Goal: Task Accomplishment & Management: Complete application form

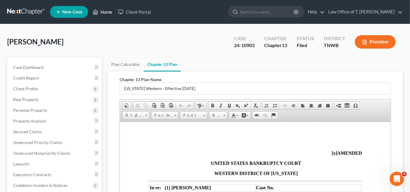
click at [103, 12] on link "Home" at bounding box center [102, 12] width 25 height 11
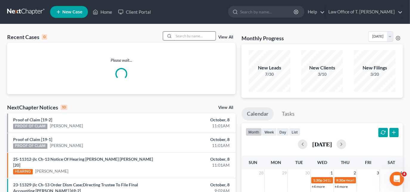
click at [181, 35] on input "search" at bounding box center [195, 36] width 42 height 9
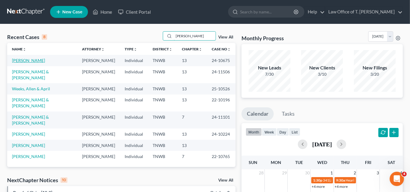
type input "[PERSON_NAME]"
click at [32, 60] on link "[PERSON_NAME]" at bounding box center [28, 60] width 33 height 5
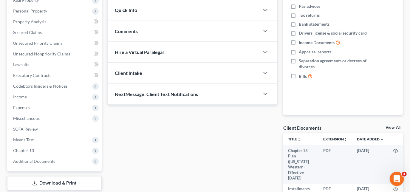
scroll to position [155, 0]
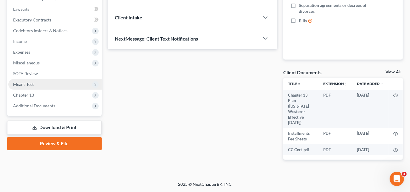
click at [30, 84] on span "Means Test" at bounding box center [23, 84] width 21 height 5
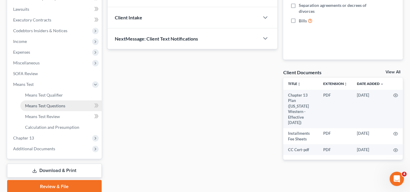
click at [51, 104] on span "Means Test Questions" at bounding box center [45, 105] width 40 height 5
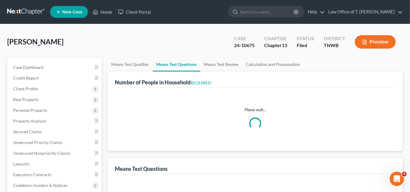
select select "1"
select select "60"
select select "1"
select select "60"
select select "1"
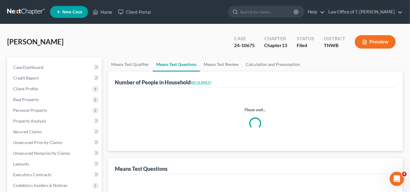
select select "1"
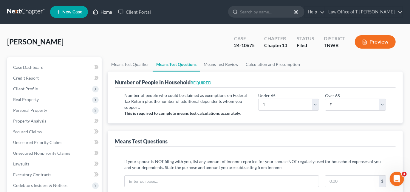
click at [104, 11] on link "Home" at bounding box center [102, 12] width 25 height 11
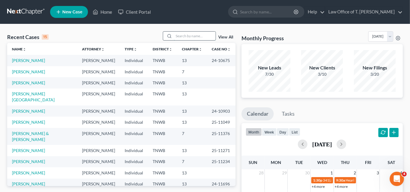
click at [190, 38] on input "search" at bounding box center [195, 36] width 42 height 9
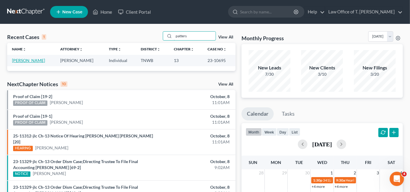
type input "patters"
click at [30, 61] on link "[PERSON_NAME]" at bounding box center [28, 60] width 33 height 5
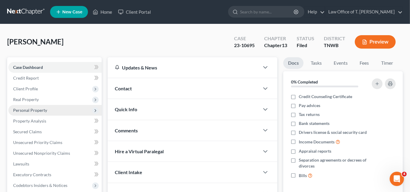
click at [32, 109] on span "Personal Property" at bounding box center [30, 110] width 34 height 5
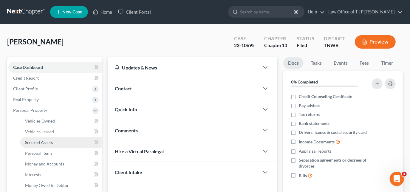
scroll to position [27, 0]
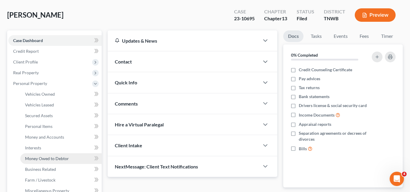
click at [40, 154] on link "Money Owed to Debtor" at bounding box center [60, 158] width 81 height 11
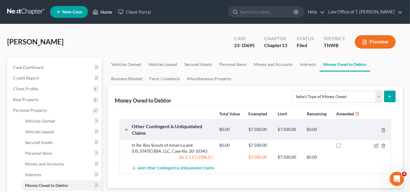
click at [99, 12] on link "Home" at bounding box center [102, 12] width 25 height 11
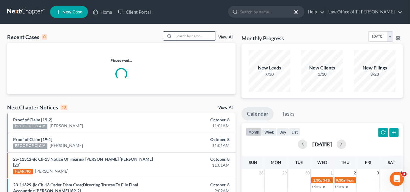
click at [177, 35] on input "search" at bounding box center [195, 36] width 42 height 9
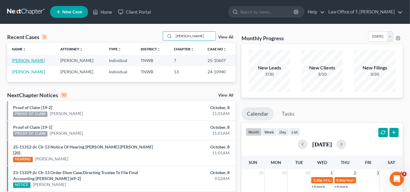
type input "[PERSON_NAME]"
click at [38, 59] on link "[PERSON_NAME]" at bounding box center [28, 60] width 33 height 5
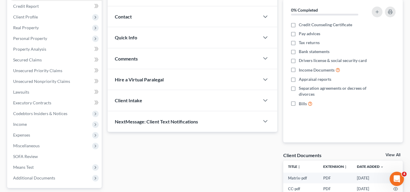
scroll to position [81, 0]
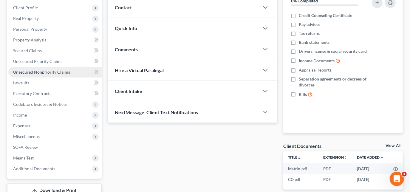
click at [36, 70] on span "Unsecured Nonpriority Claims" at bounding box center [41, 71] width 57 height 5
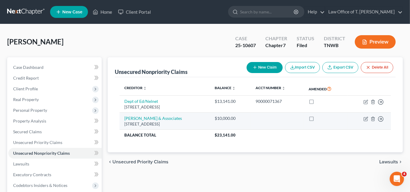
click at [362, 116] on td "Move to D Move to E Move to G Move to Notice Only" at bounding box center [368, 121] width 43 height 17
click at [365, 118] on icon "button" at bounding box center [366, 118] width 3 height 3
select select "9"
select select "0"
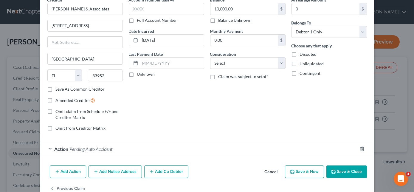
scroll to position [18, 0]
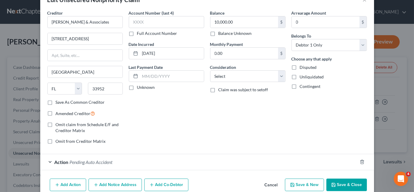
click at [49, 162] on div "Action Pending Auto Accident" at bounding box center [198, 162] width 317 height 16
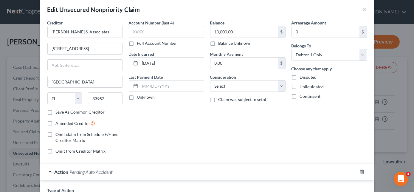
scroll to position [0, 0]
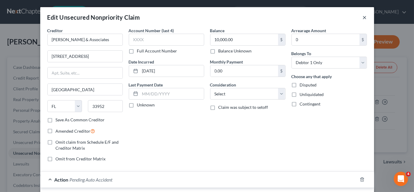
click at [364, 19] on button "×" at bounding box center [365, 17] width 4 height 7
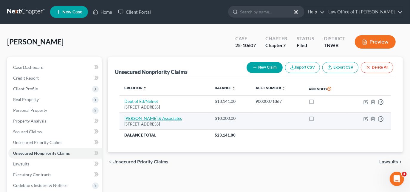
click at [143, 118] on link "[PERSON_NAME] & Associates" at bounding box center [153, 118] width 58 height 5
select select "9"
select select "0"
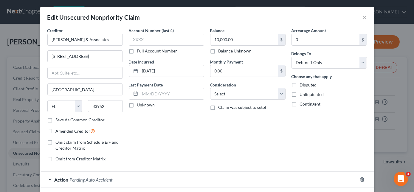
click at [365, 17] on div "Edit Unsecured Nonpriority Claim ×" at bounding box center [207, 17] width 334 height 20
click at [363, 16] on button "×" at bounding box center [365, 17] width 4 height 7
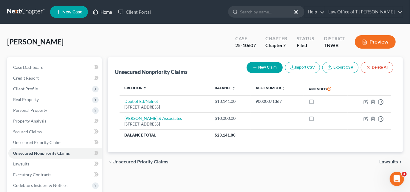
click at [105, 15] on link "Home" at bounding box center [102, 12] width 25 height 11
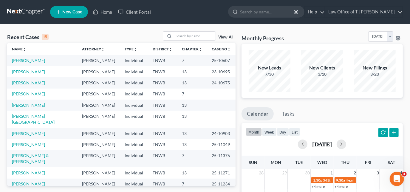
click at [30, 83] on link "[PERSON_NAME]" at bounding box center [28, 82] width 33 height 5
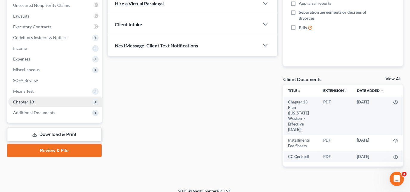
scroll to position [155, 0]
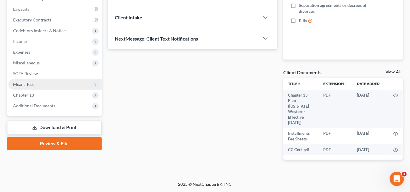
click at [28, 86] on span "Means Test" at bounding box center [23, 84] width 21 height 5
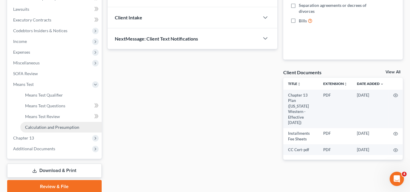
click at [47, 124] on link "Calculation and Presumption" at bounding box center [60, 127] width 81 height 11
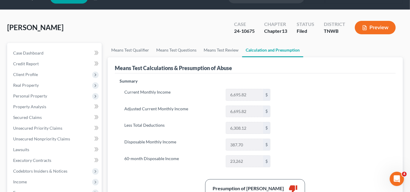
scroll to position [27, 0]
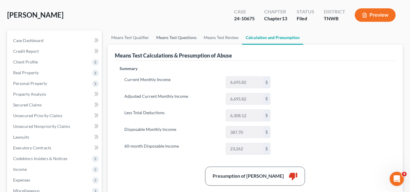
click at [180, 36] on link "Means Test Questions" at bounding box center [176, 37] width 47 height 14
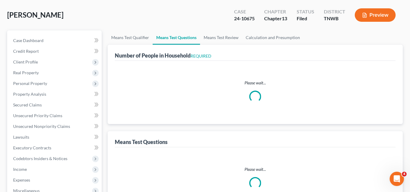
scroll to position [8, 0]
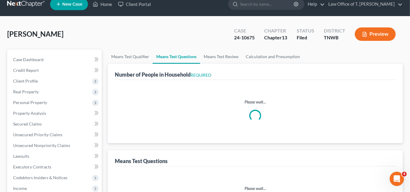
select select "1"
select select "60"
select select "1"
select select "60"
select select "1"
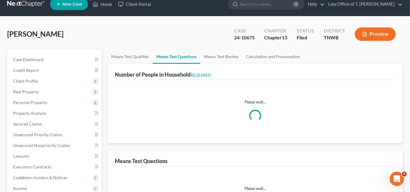
select select "1"
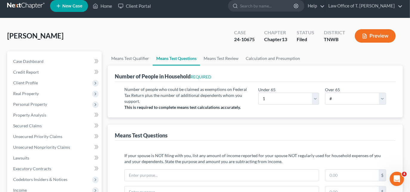
scroll to position [0, 0]
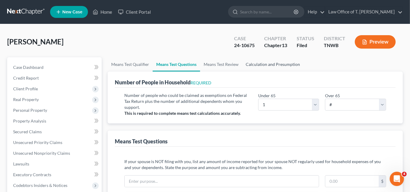
click at [264, 61] on link "Calculation and Presumption" at bounding box center [272, 64] width 61 height 14
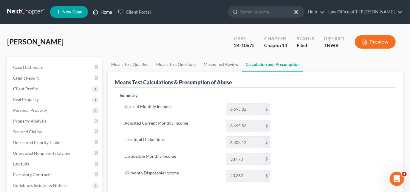
click at [101, 13] on link "Home" at bounding box center [102, 12] width 25 height 11
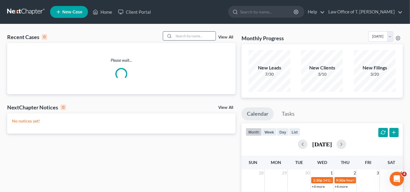
click at [176, 36] on input "search" at bounding box center [195, 36] width 42 height 9
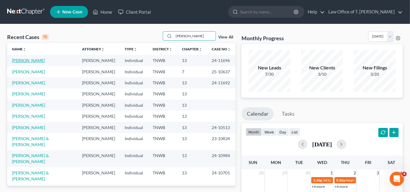
type input "[PERSON_NAME]"
click at [38, 59] on link "[PERSON_NAME]" at bounding box center [28, 60] width 33 height 5
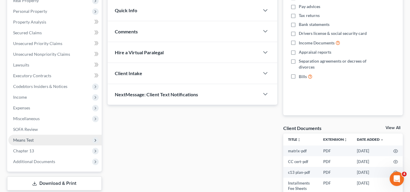
scroll to position [108, 0]
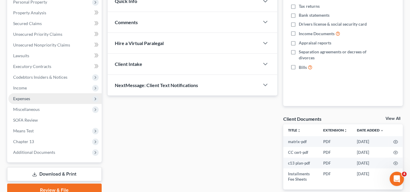
click at [21, 100] on span "Expenses" at bounding box center [21, 98] width 17 height 5
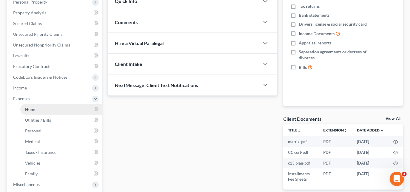
click at [41, 108] on link "Home" at bounding box center [60, 109] width 81 height 11
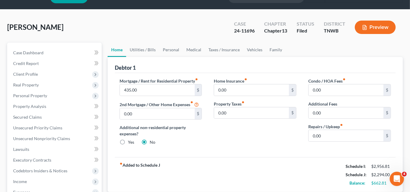
scroll to position [27, 0]
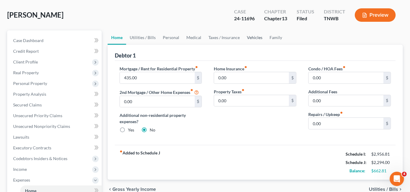
click at [257, 38] on link "Vehicles" at bounding box center [254, 37] width 23 height 14
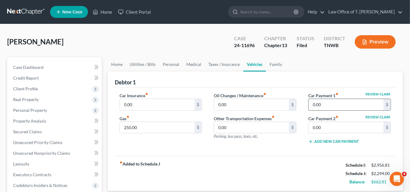
click at [328, 103] on input "0.00" at bounding box center [345, 104] width 75 height 11
type input "464.82"
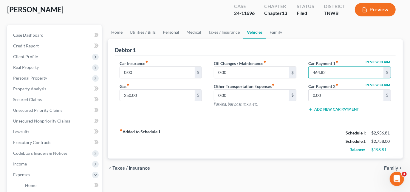
scroll to position [27, 0]
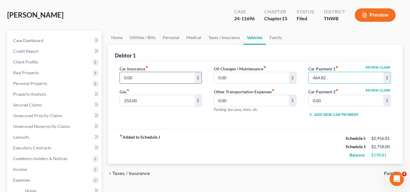
click at [161, 77] on input "0.00" at bounding box center [157, 77] width 75 height 11
click at [154, 98] on input "250.00" at bounding box center [157, 100] width 75 height 11
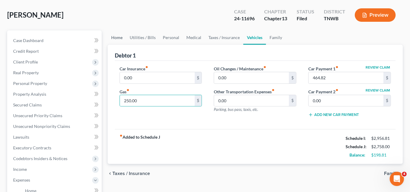
click at [120, 39] on link "Home" at bounding box center [117, 37] width 18 height 14
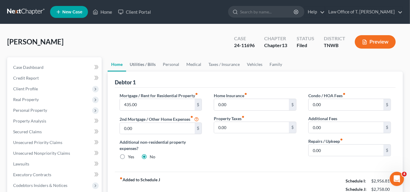
click at [138, 63] on link "Utilities / Bills" at bounding box center [142, 64] width 33 height 14
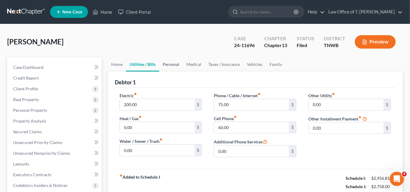
click at [167, 65] on link "Personal" at bounding box center [171, 64] width 24 height 14
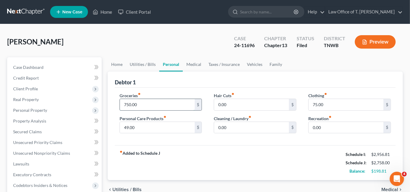
click at [156, 106] on input "750.00" at bounding box center [157, 104] width 75 height 11
type input "700.00"
type input "50.00"
click at [173, 106] on input "700.00" at bounding box center [157, 104] width 75 height 11
type input "725.00"
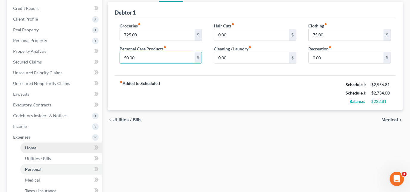
scroll to position [81, 0]
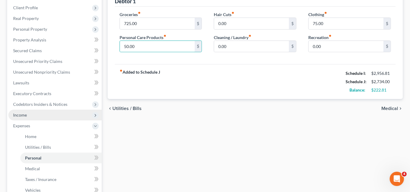
click at [26, 114] on span "Income" at bounding box center [20, 114] width 14 height 5
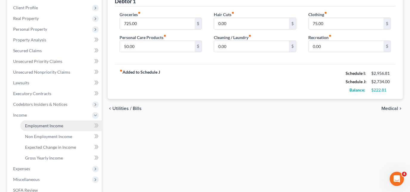
click at [35, 124] on span "Employment Income" at bounding box center [44, 125] width 38 height 5
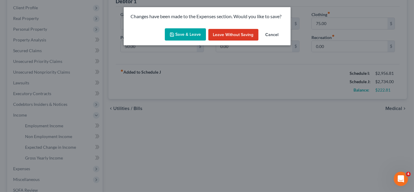
click at [178, 38] on button "Save & Leave" at bounding box center [185, 34] width 41 height 13
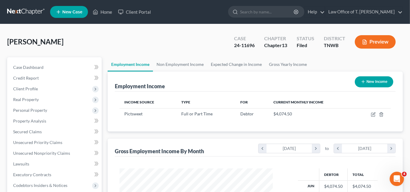
scroll to position [106, 165]
